Goal: Information Seeking & Learning: Learn about a topic

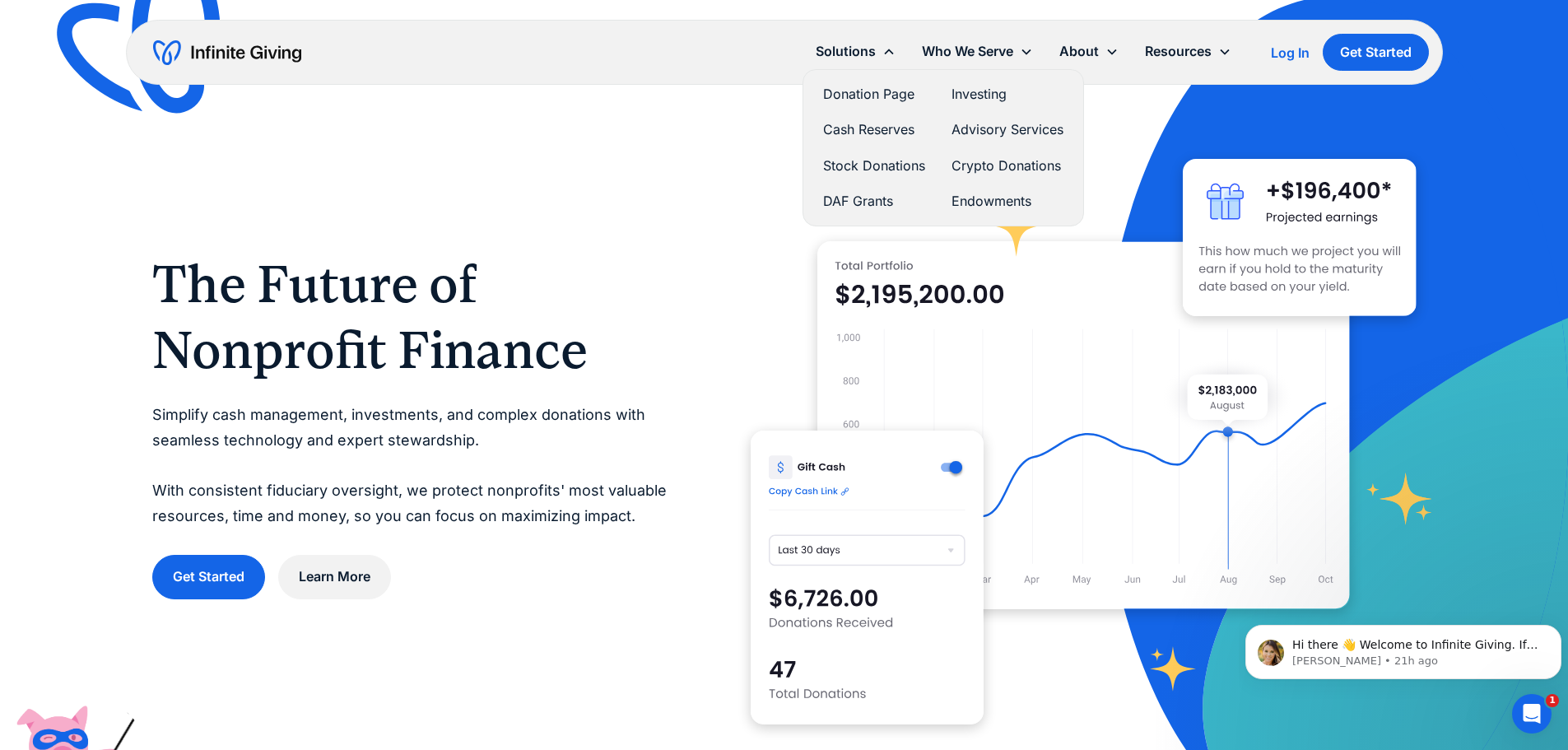
click at [984, 100] on link "Investing" at bounding box center [1007, 94] width 112 height 22
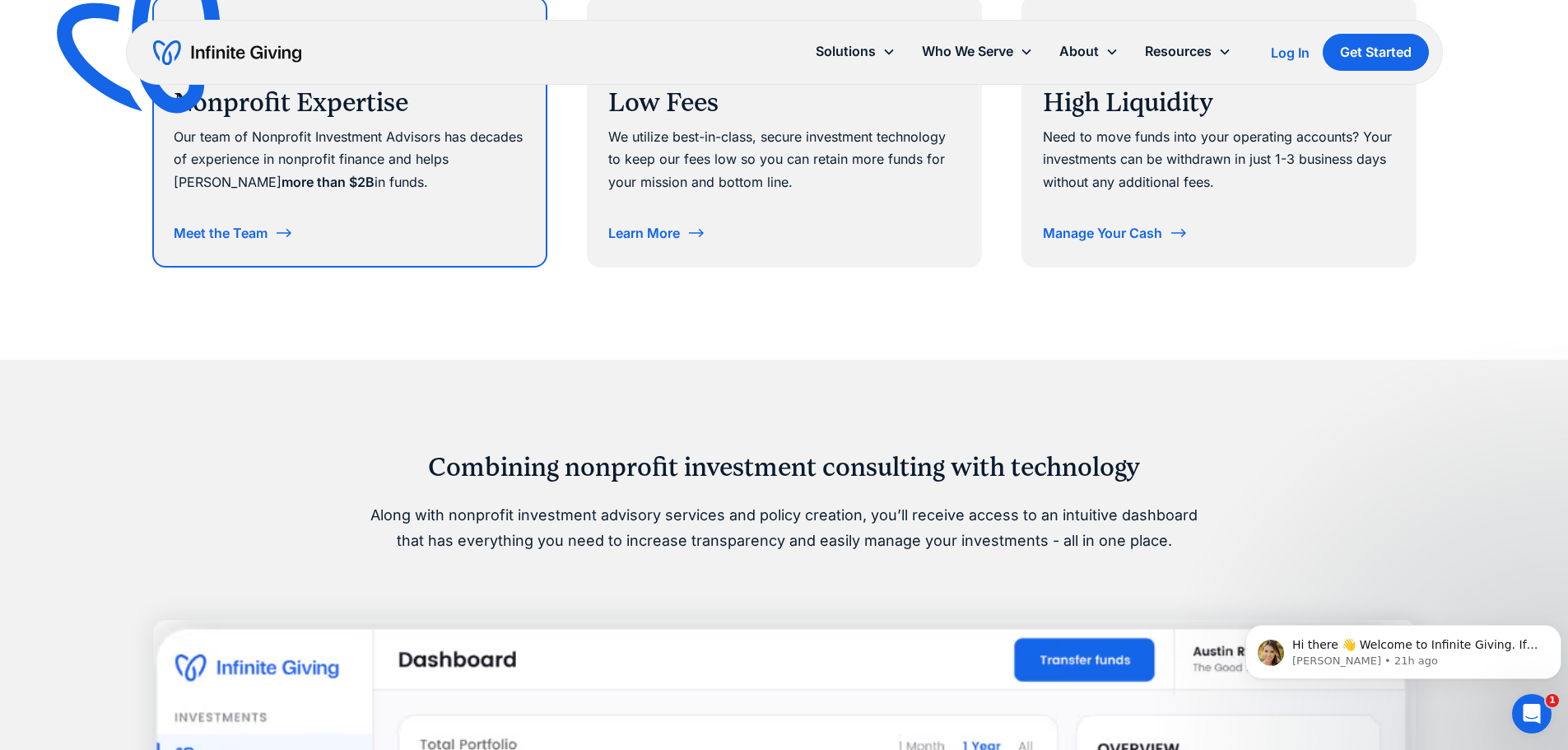
scroll to position [989, 0]
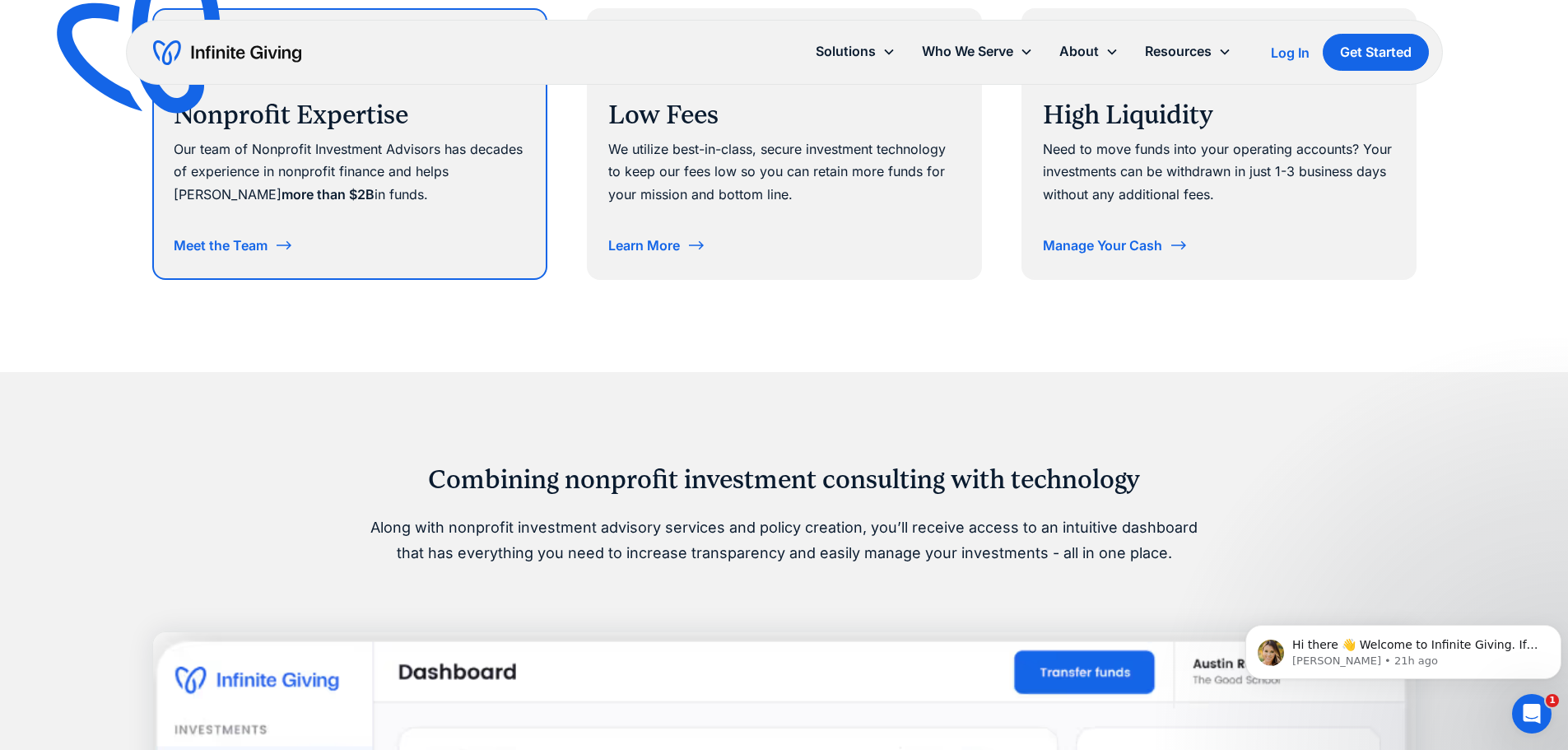
click at [343, 211] on div "Nonprofit Expertise Our team of Nonprofit Investment Advisors has decades of ex…" at bounding box center [350, 121] width 352 height 183
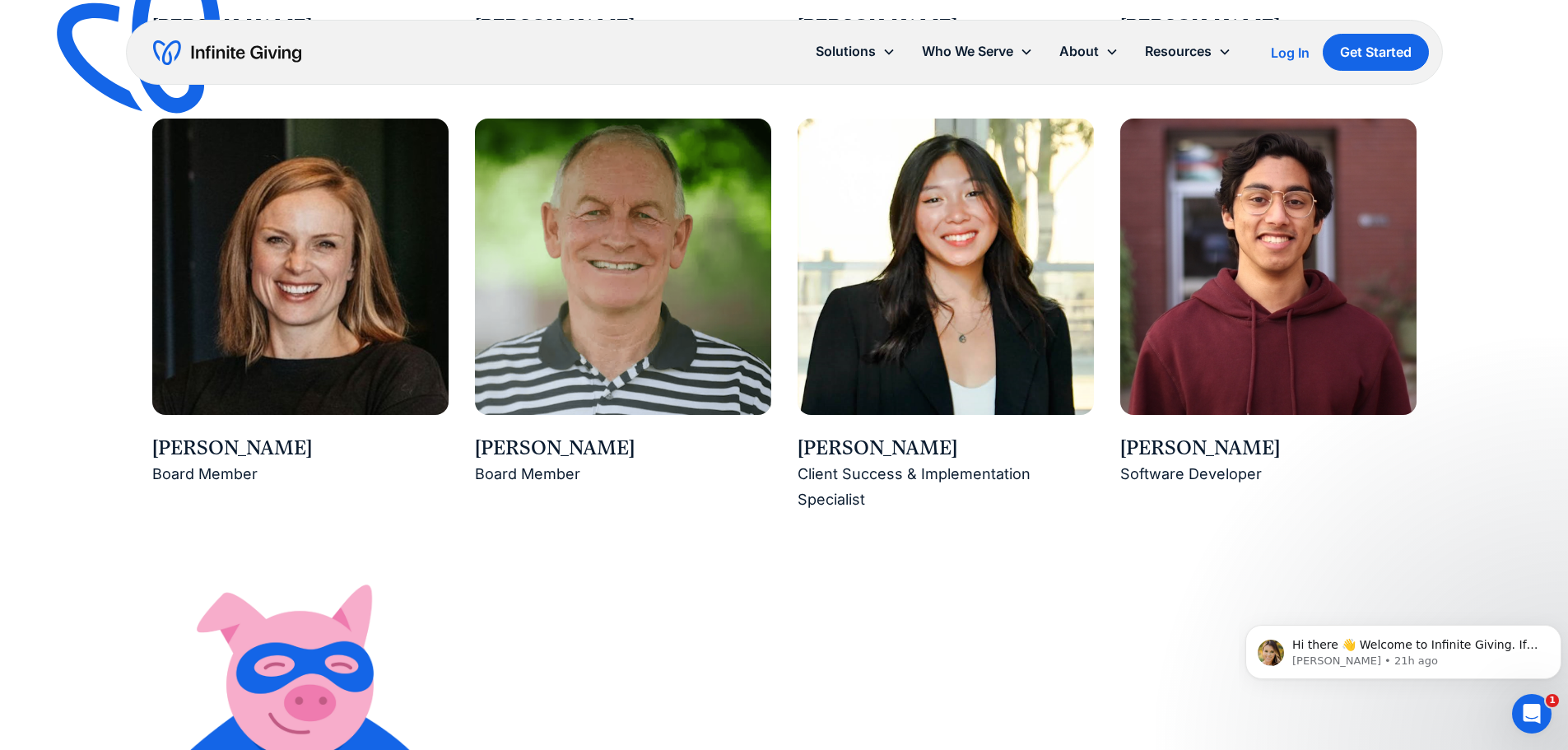
scroll to position [2636, 0]
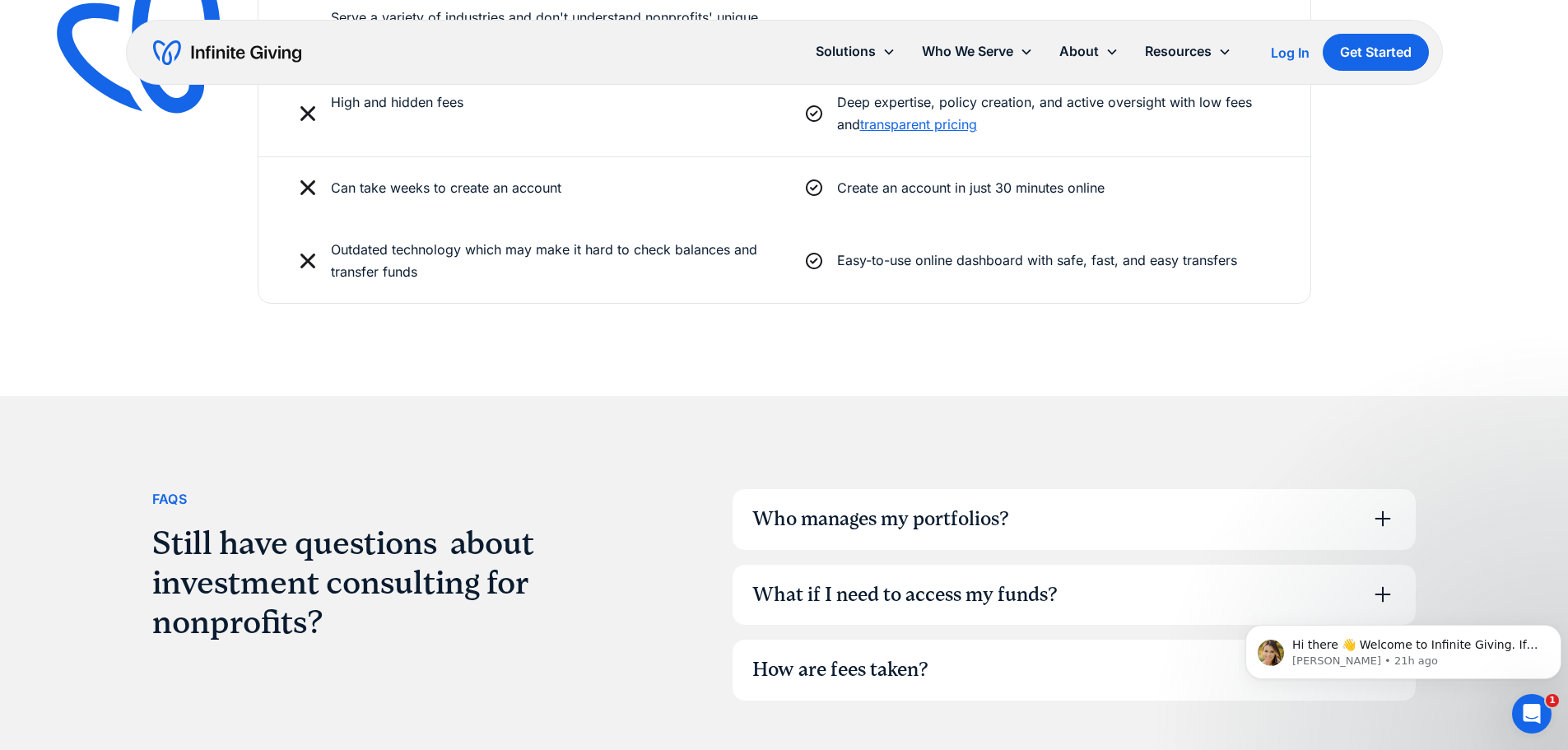
scroll to position [4365, 0]
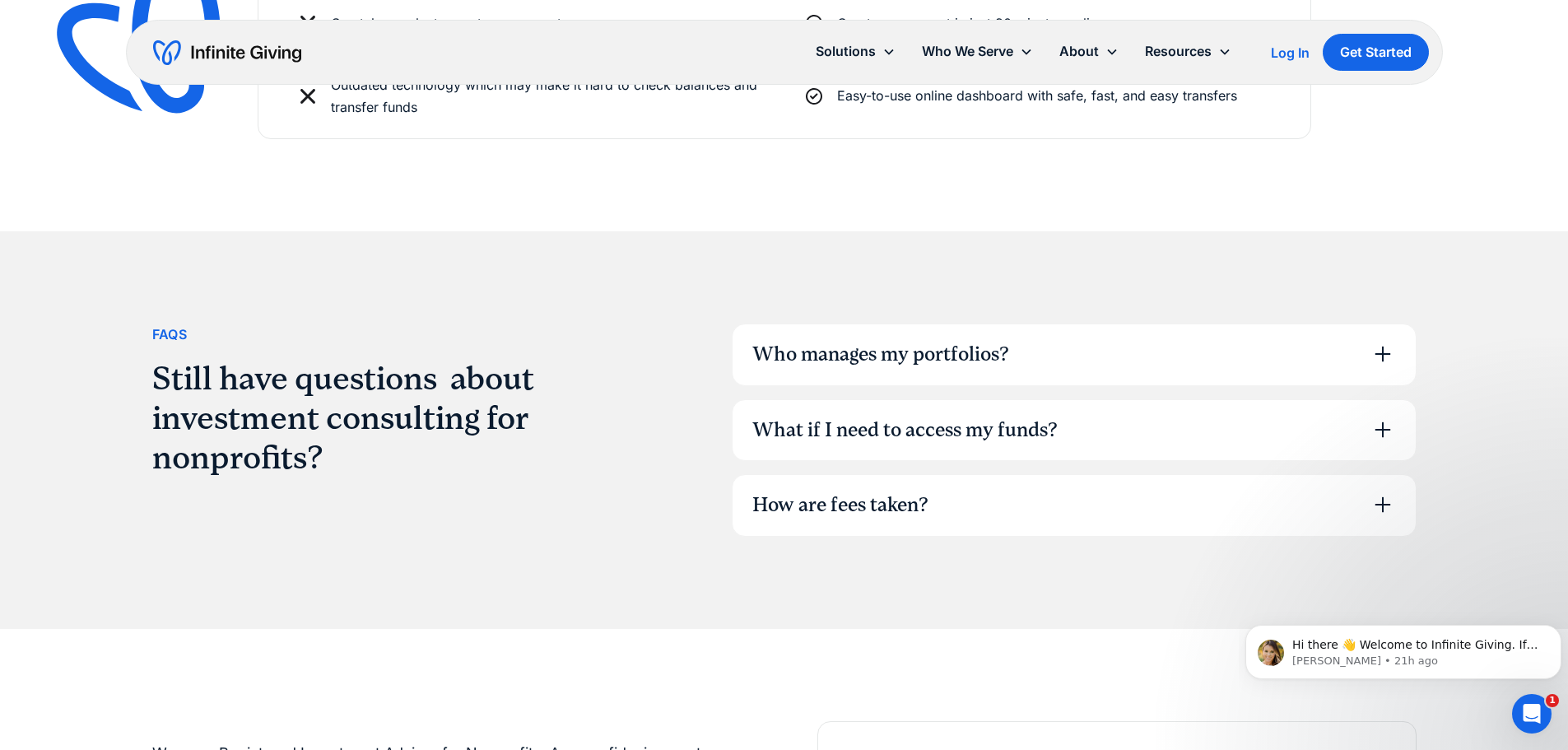
click at [1024, 351] on div "Who manages my portfolios?" at bounding box center [1075, 354] width 683 height 61
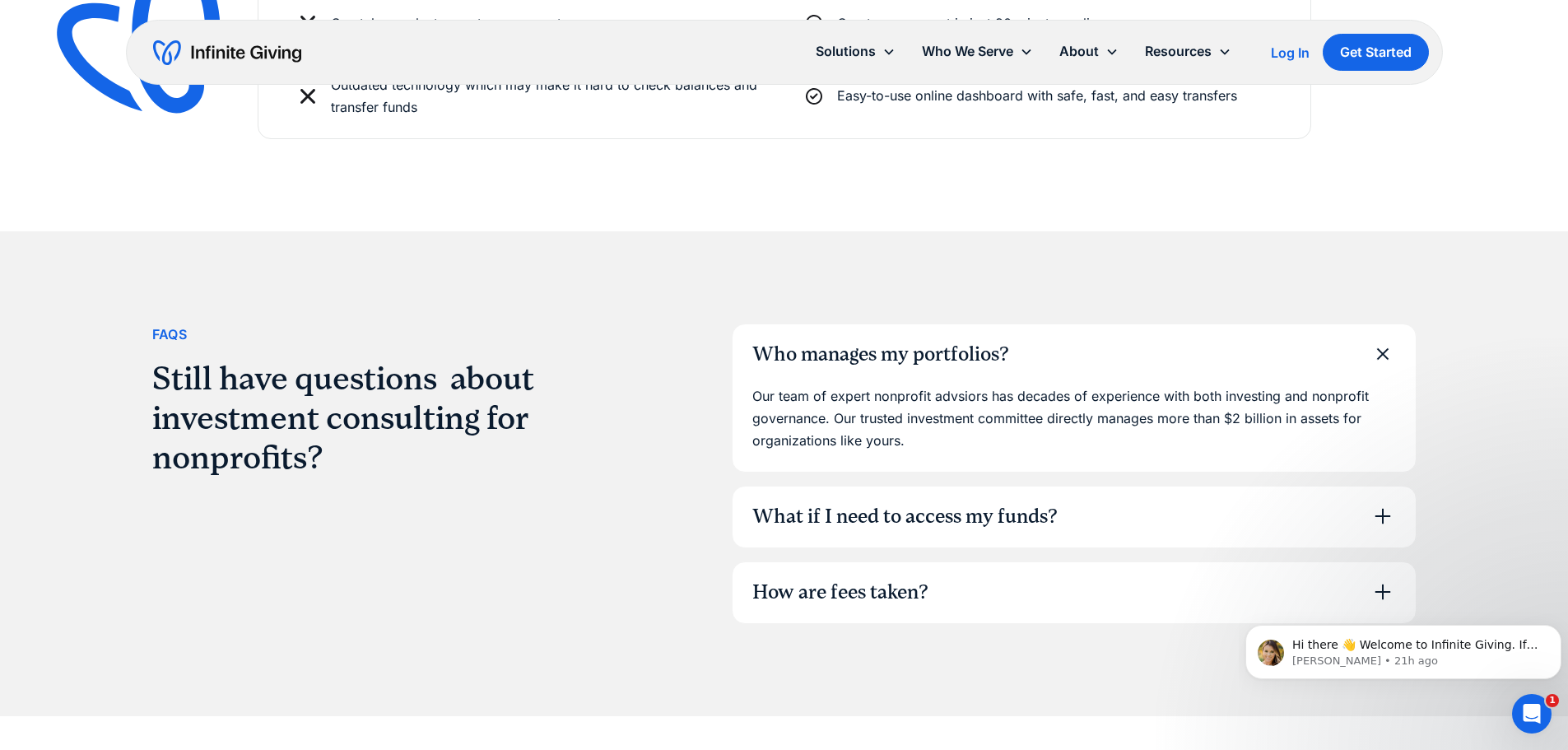
click at [861, 574] on div "How are fees taken?" at bounding box center [1075, 593] width 683 height 61
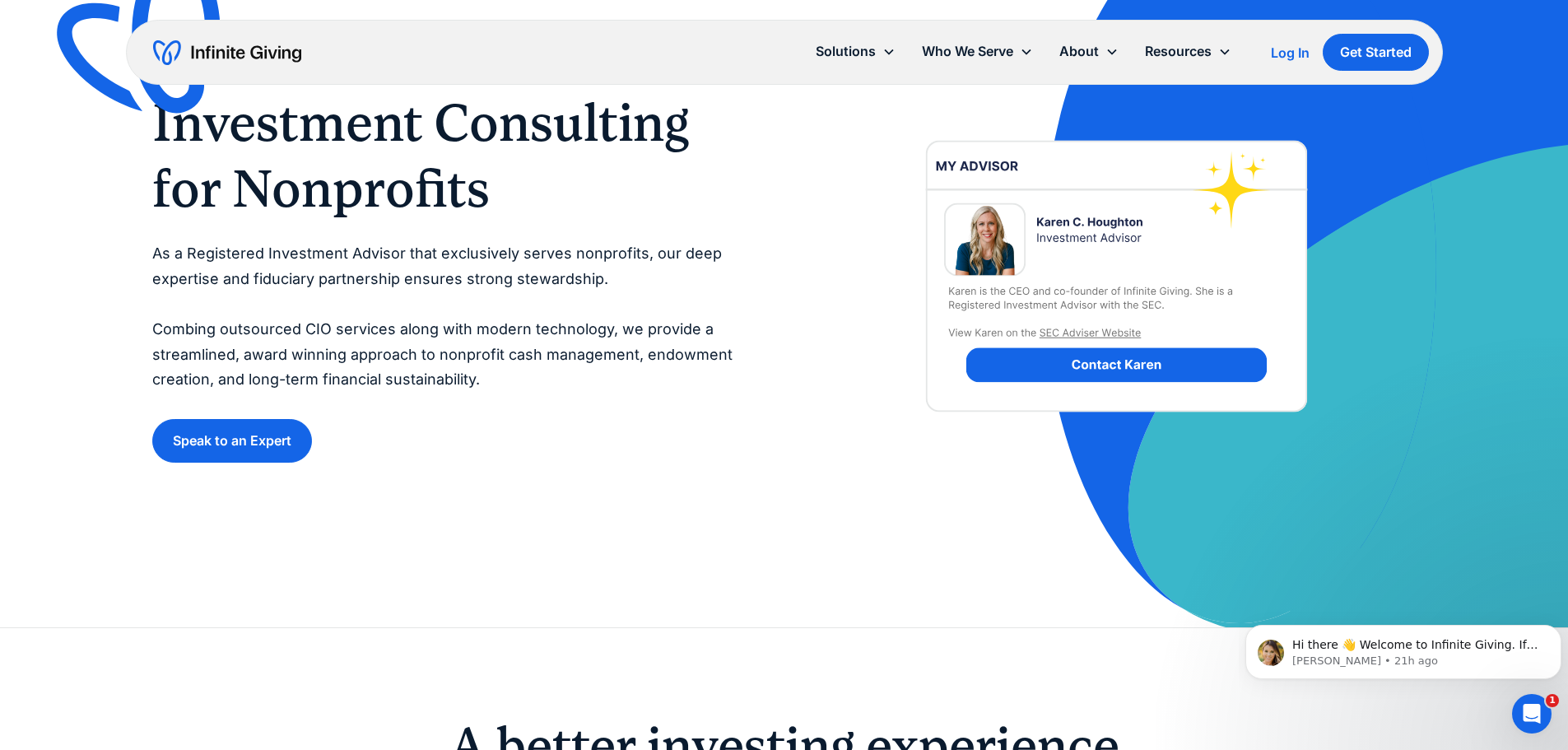
scroll to position [0, 0]
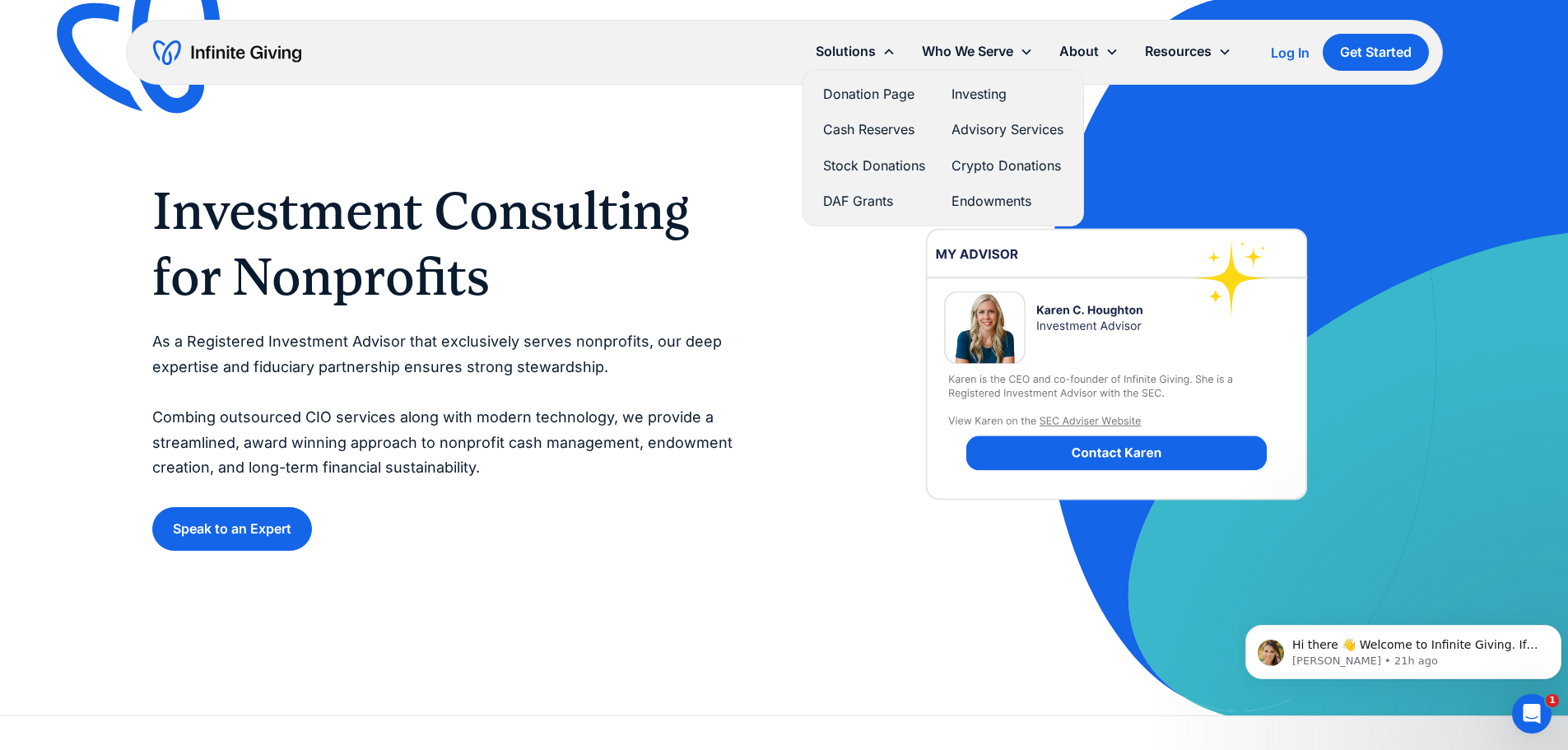
click at [987, 167] on link "Crypto Donations" at bounding box center [1007, 166] width 112 height 22
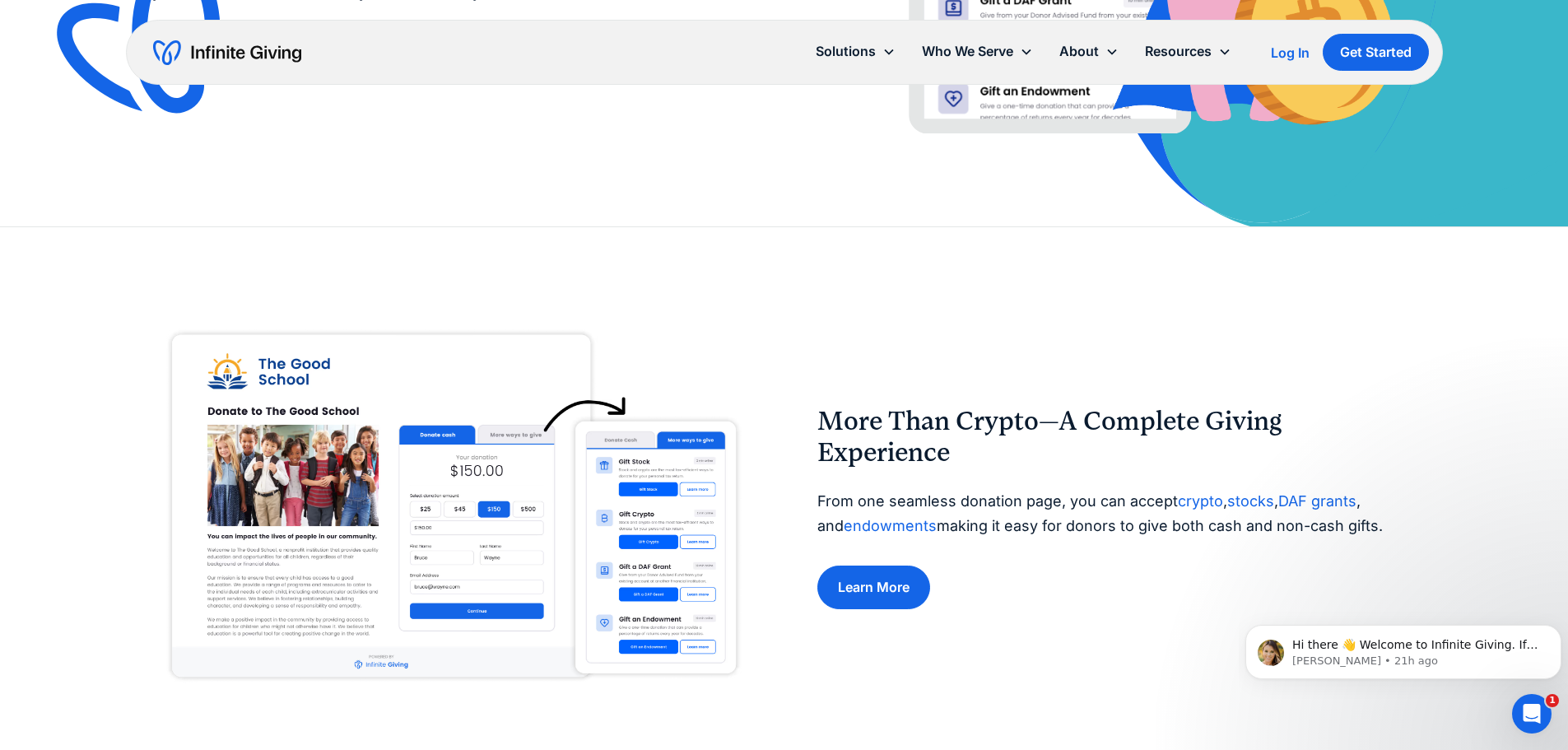
scroll to position [494, 0]
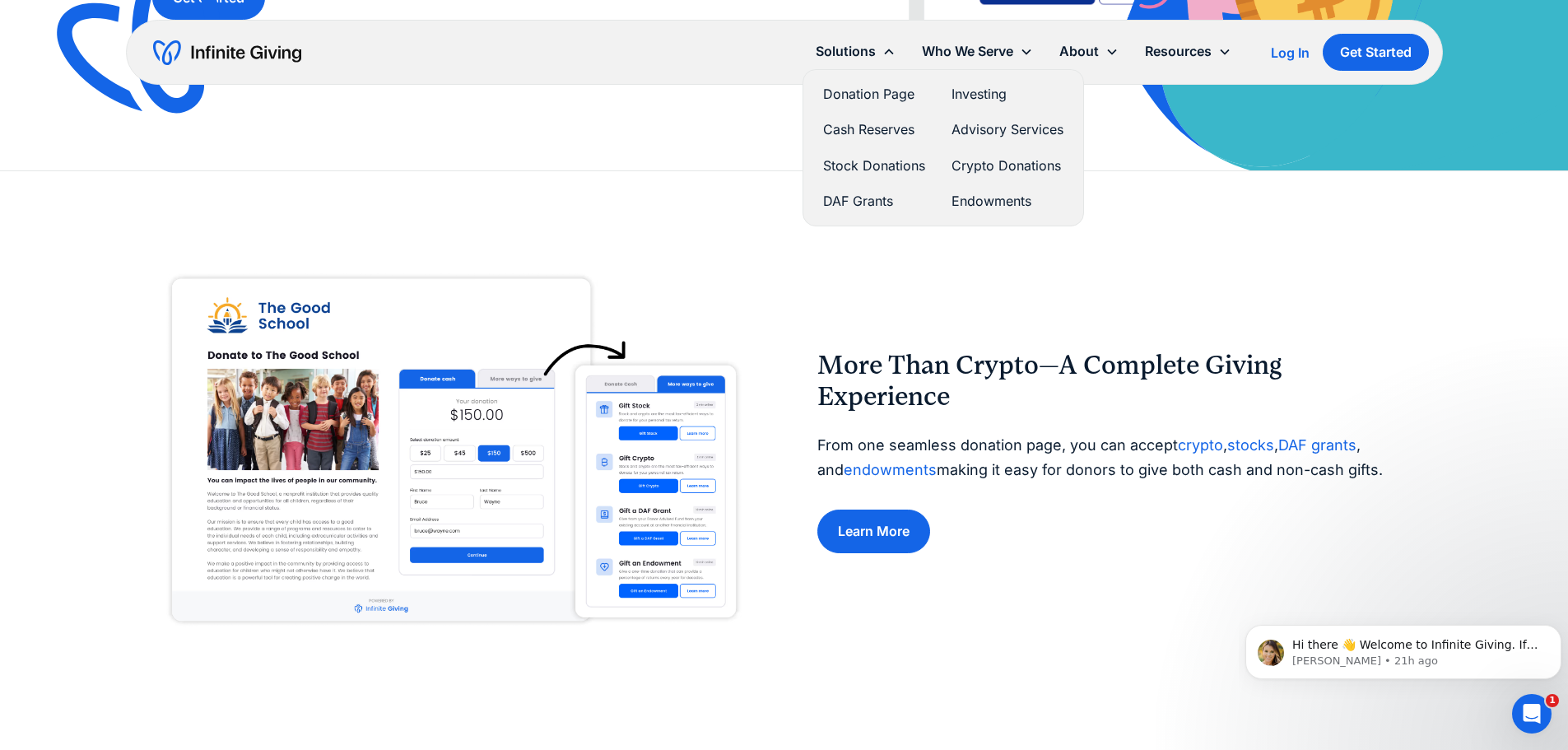
click at [990, 131] on link "Advisory Services" at bounding box center [1007, 130] width 112 height 22
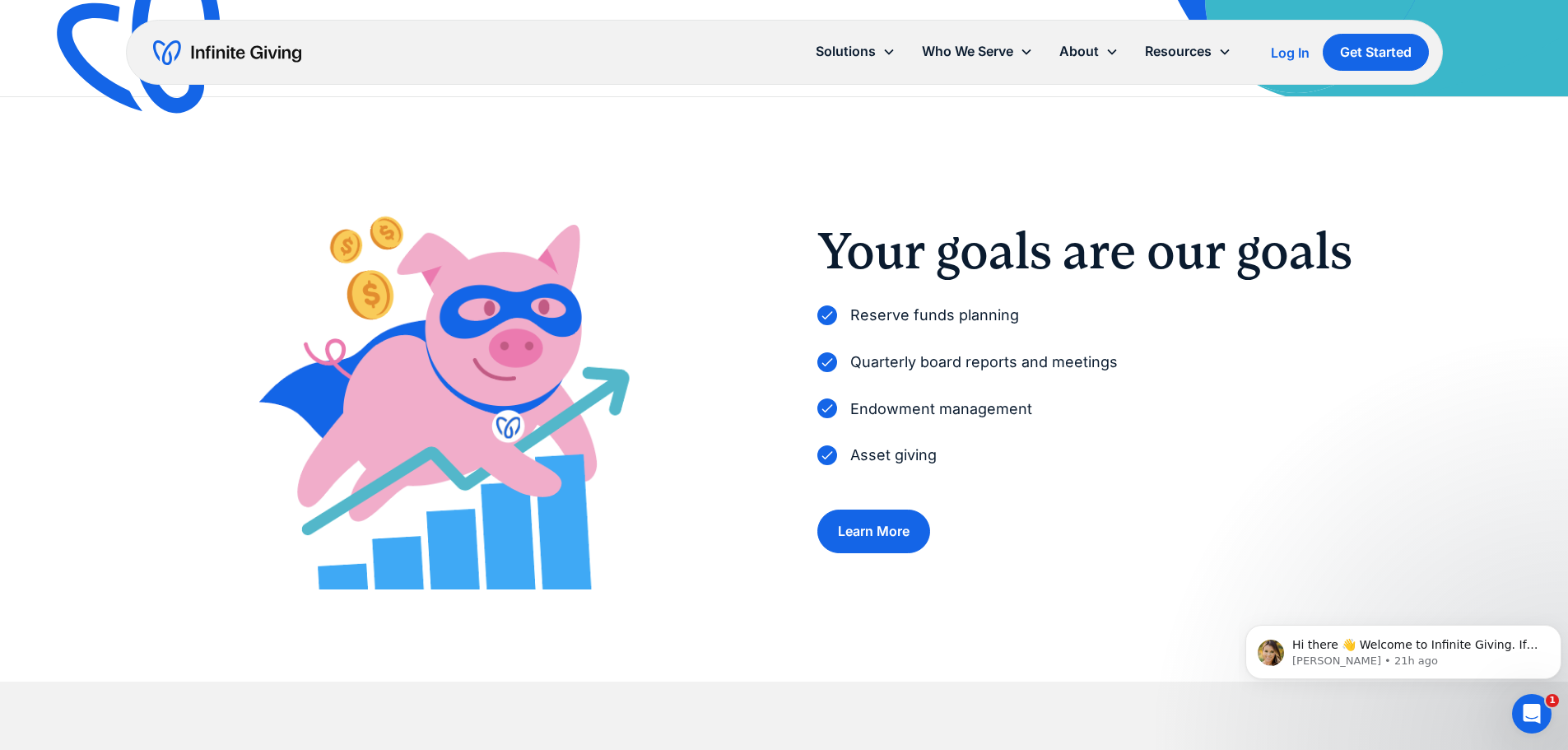
scroll to position [494, 0]
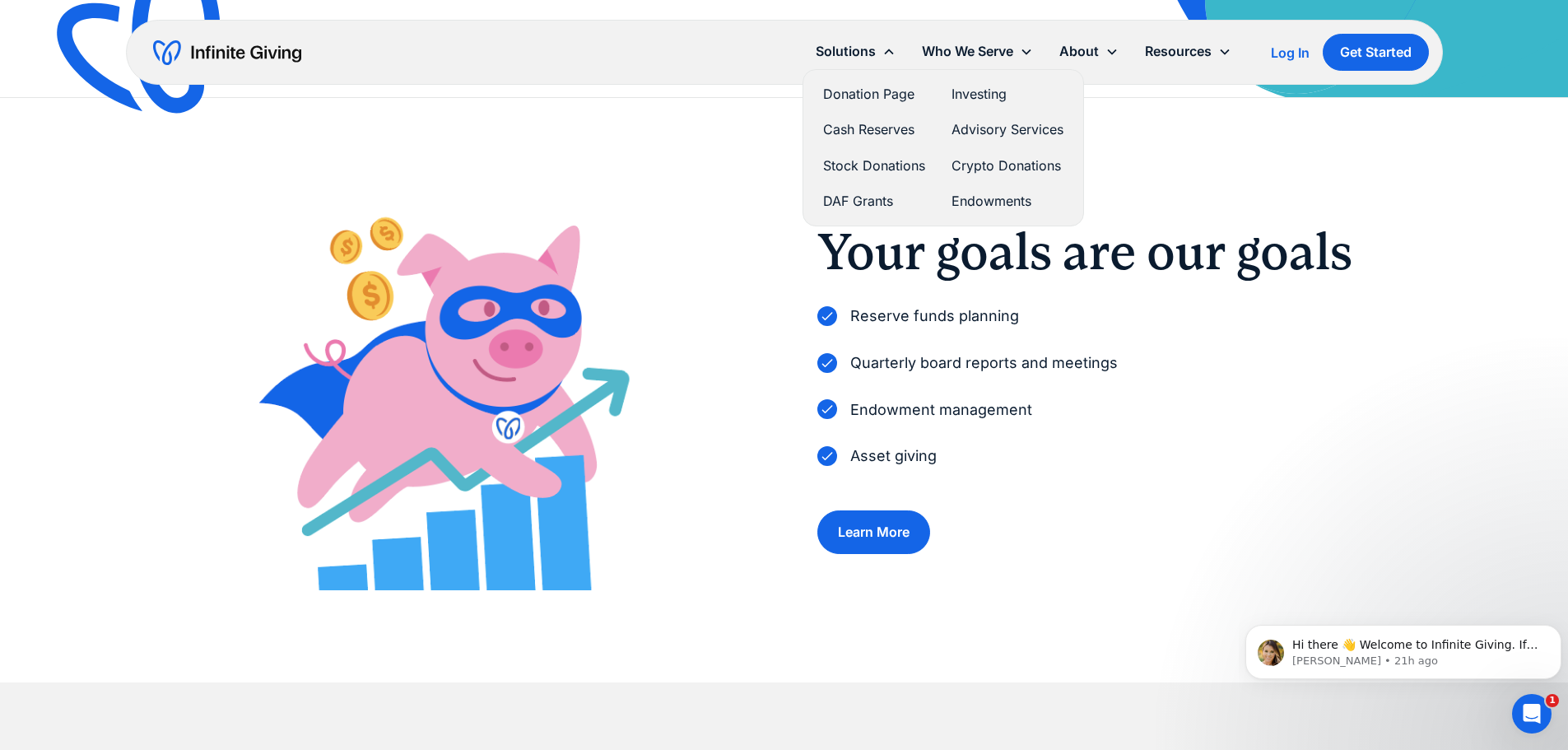
click at [856, 123] on link "Cash Reserves" at bounding box center [874, 130] width 102 height 22
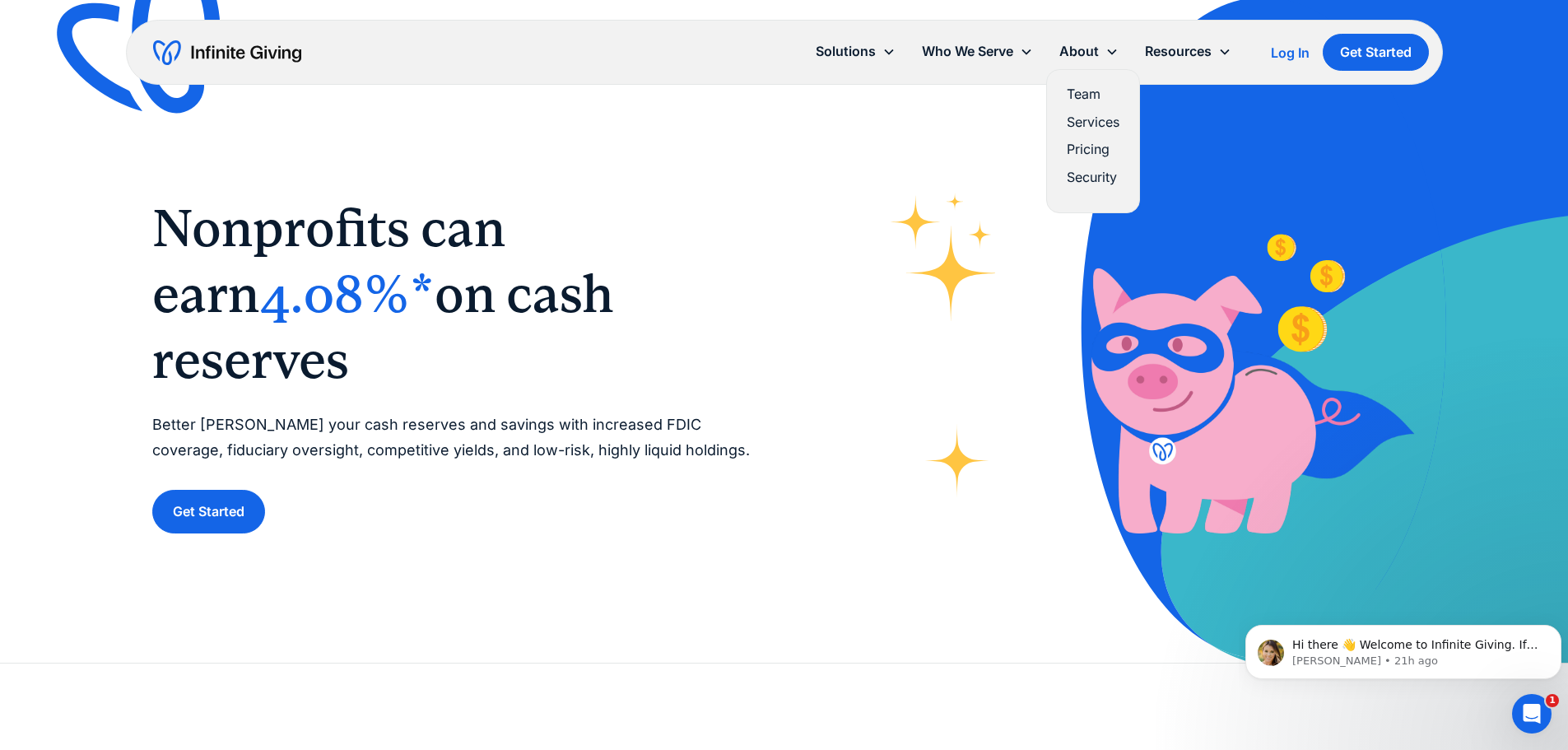
click at [1075, 143] on link "Pricing" at bounding box center [1093, 149] width 53 height 22
